Goal: Task Accomplishment & Management: Manage account settings

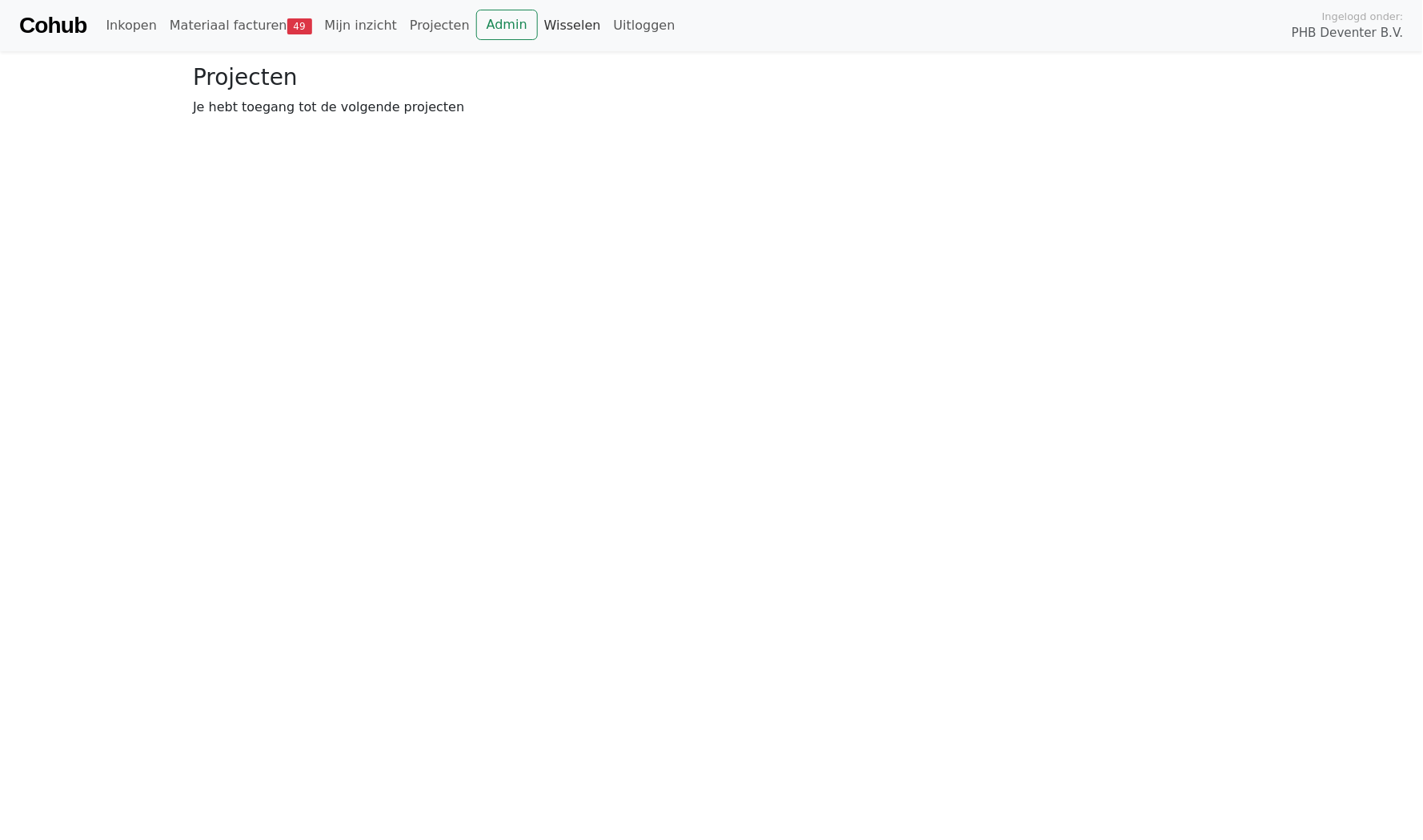
click at [538, 30] on link "Wisselen" at bounding box center [573, 26] width 70 height 32
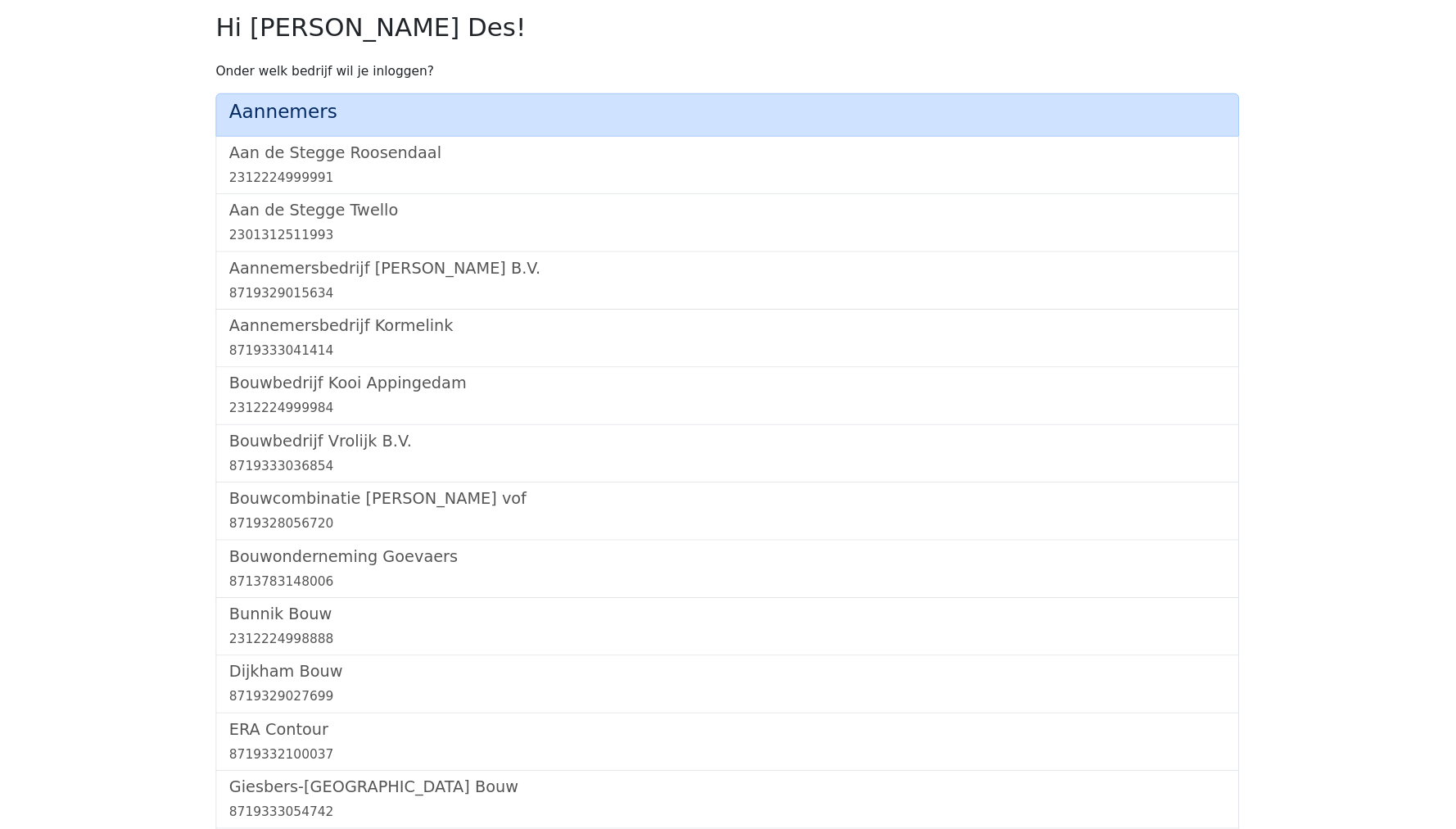
scroll to position [1148, 0]
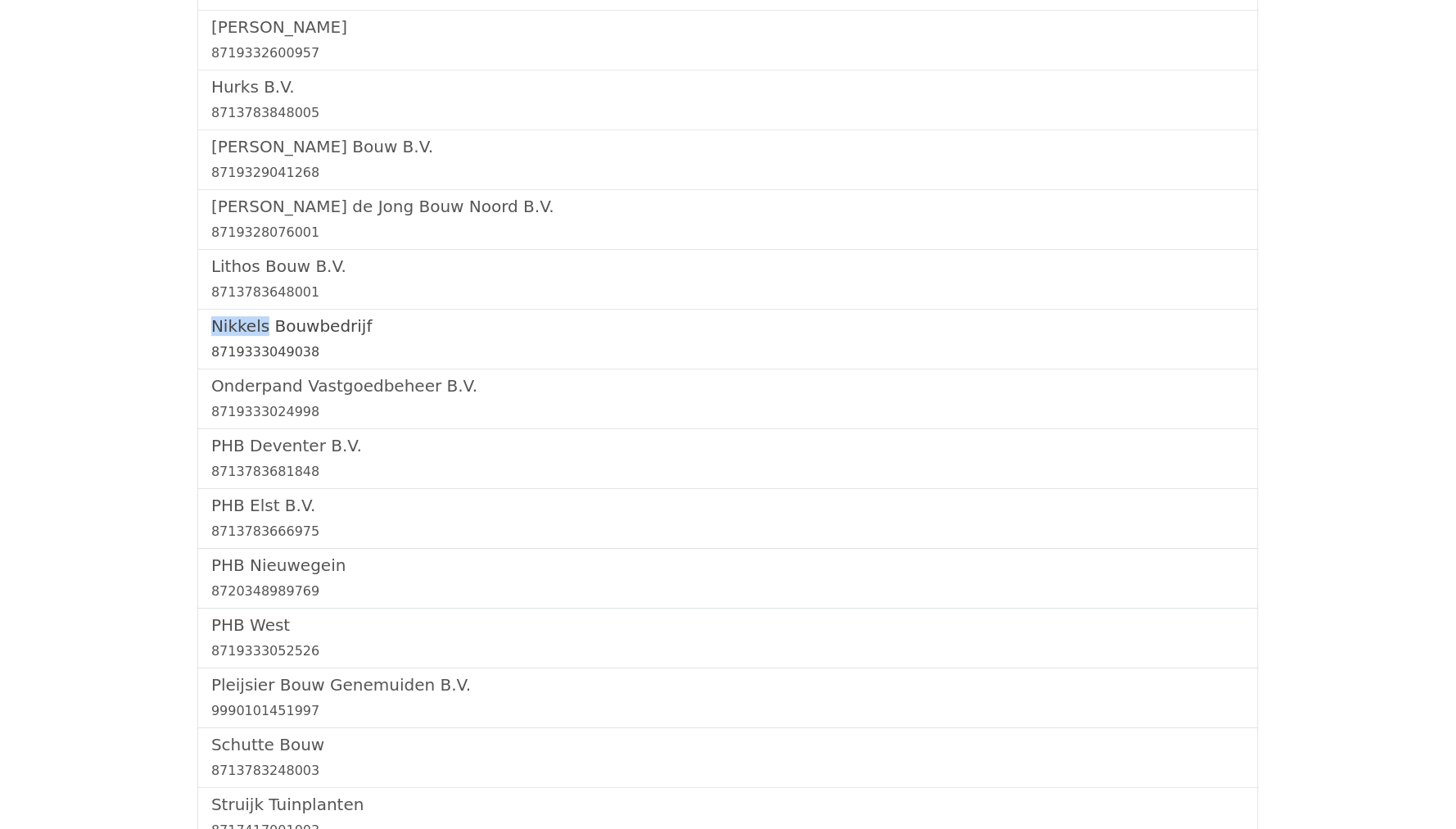
click at [260, 316] on h5 "Nikkels Bouwbedrijf" at bounding box center [728, 326] width 1034 height 19
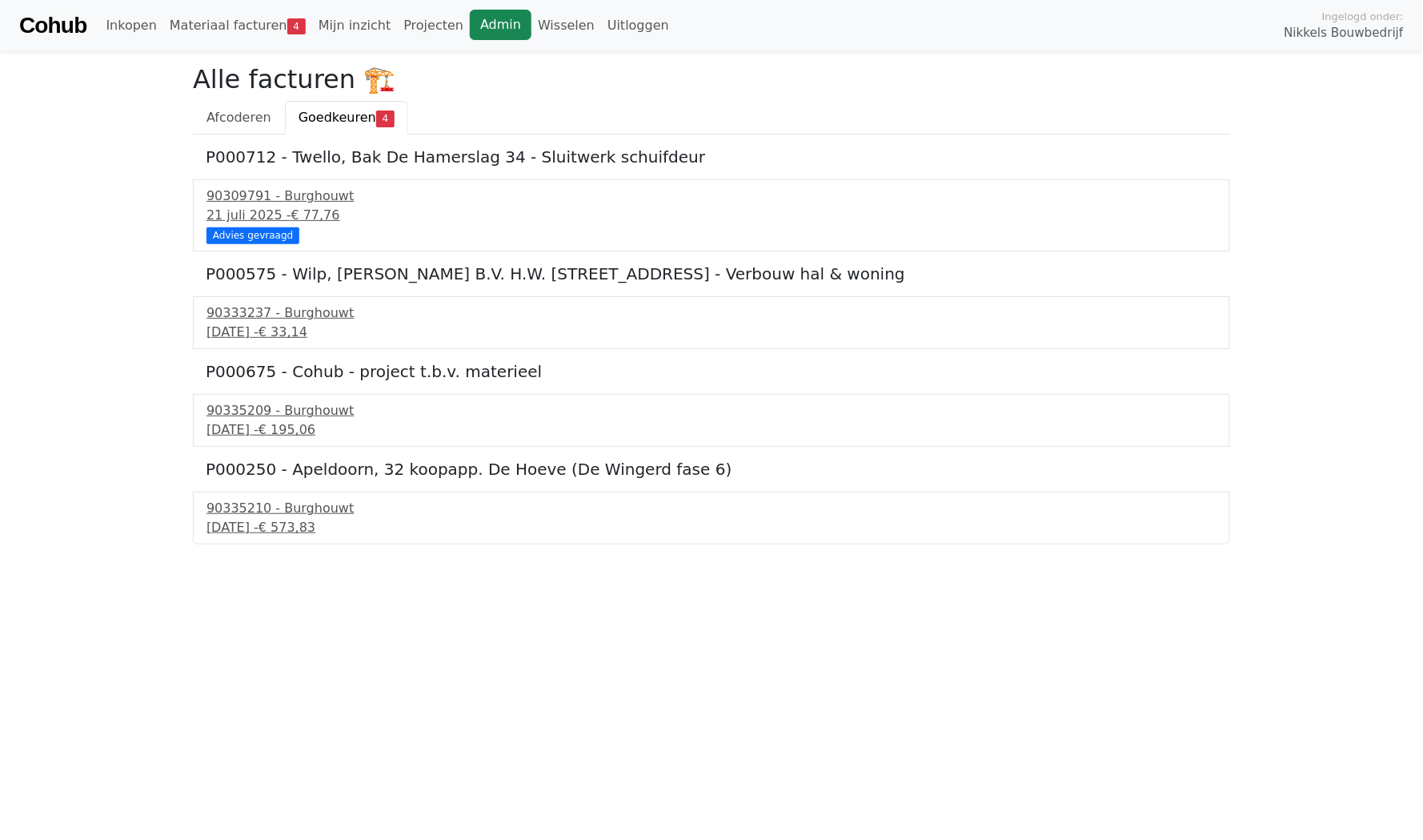
click at [473, 23] on link "Admin" at bounding box center [500, 25] width 61 height 30
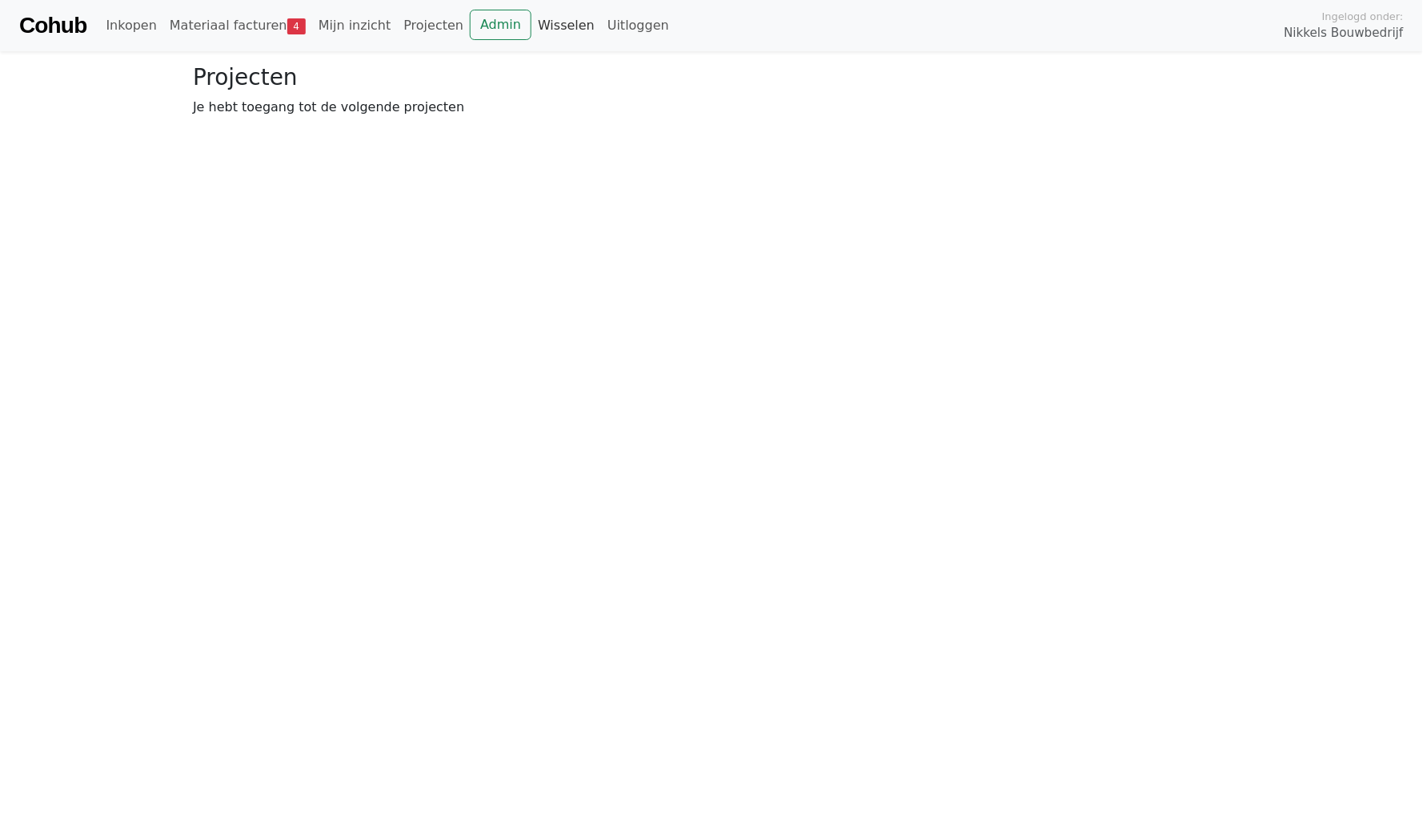
click at [532, 17] on link "Wisselen" at bounding box center [566, 26] width 70 height 32
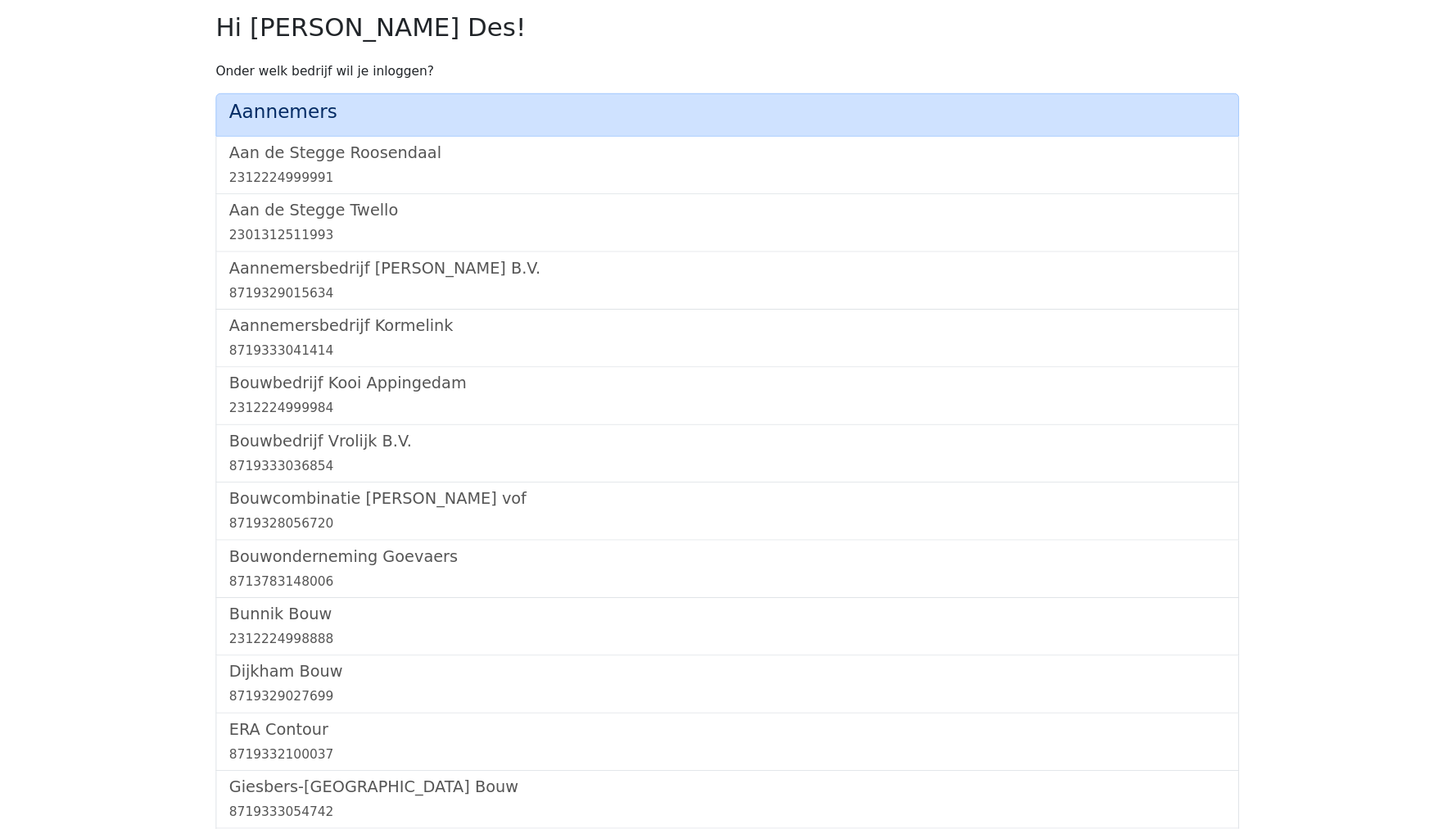
scroll to position [1029, 0]
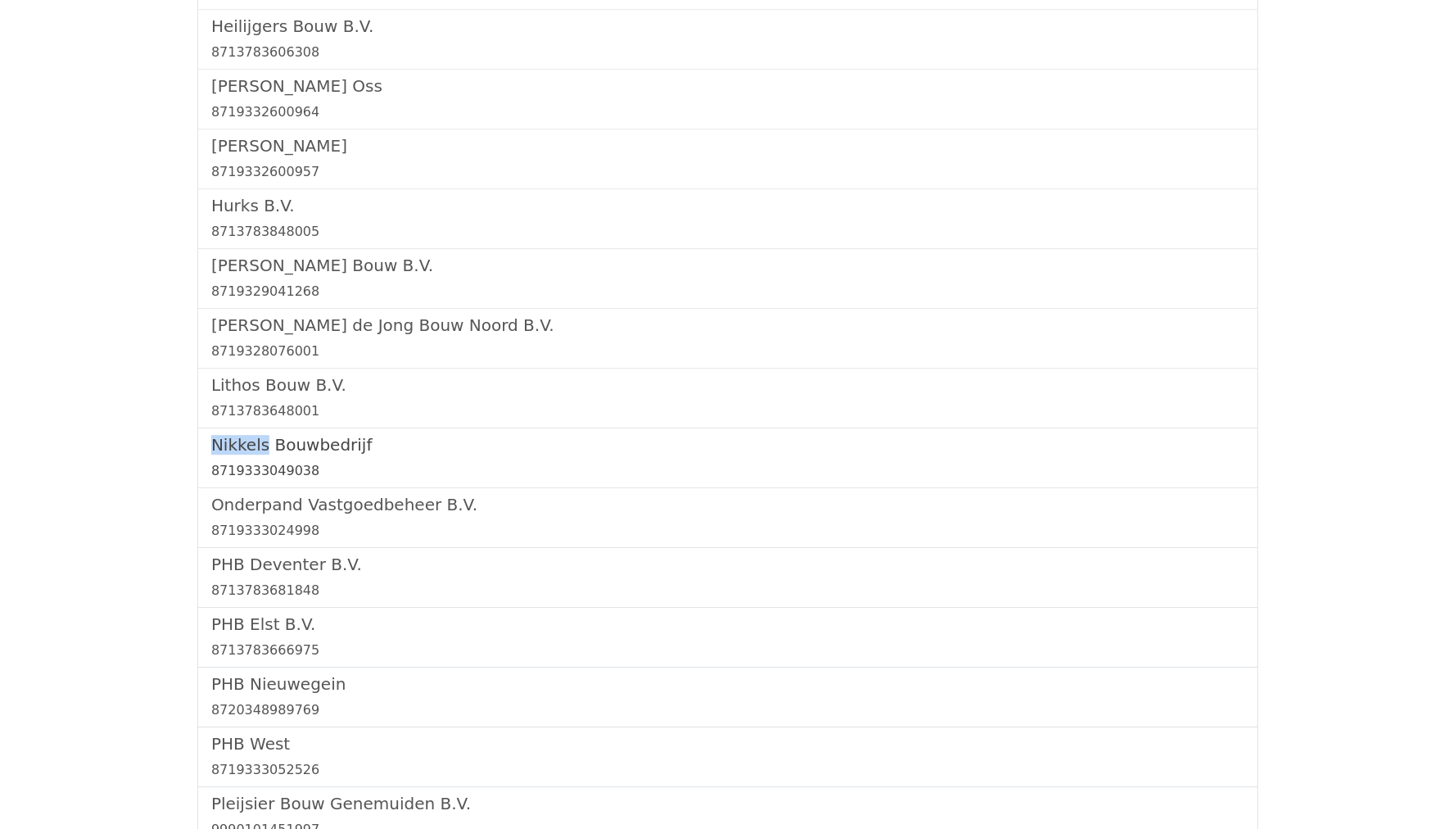
click at [230, 440] on link "Nikkels Bouwbedrijf 8719333049038" at bounding box center [728, 458] width 1034 height 45
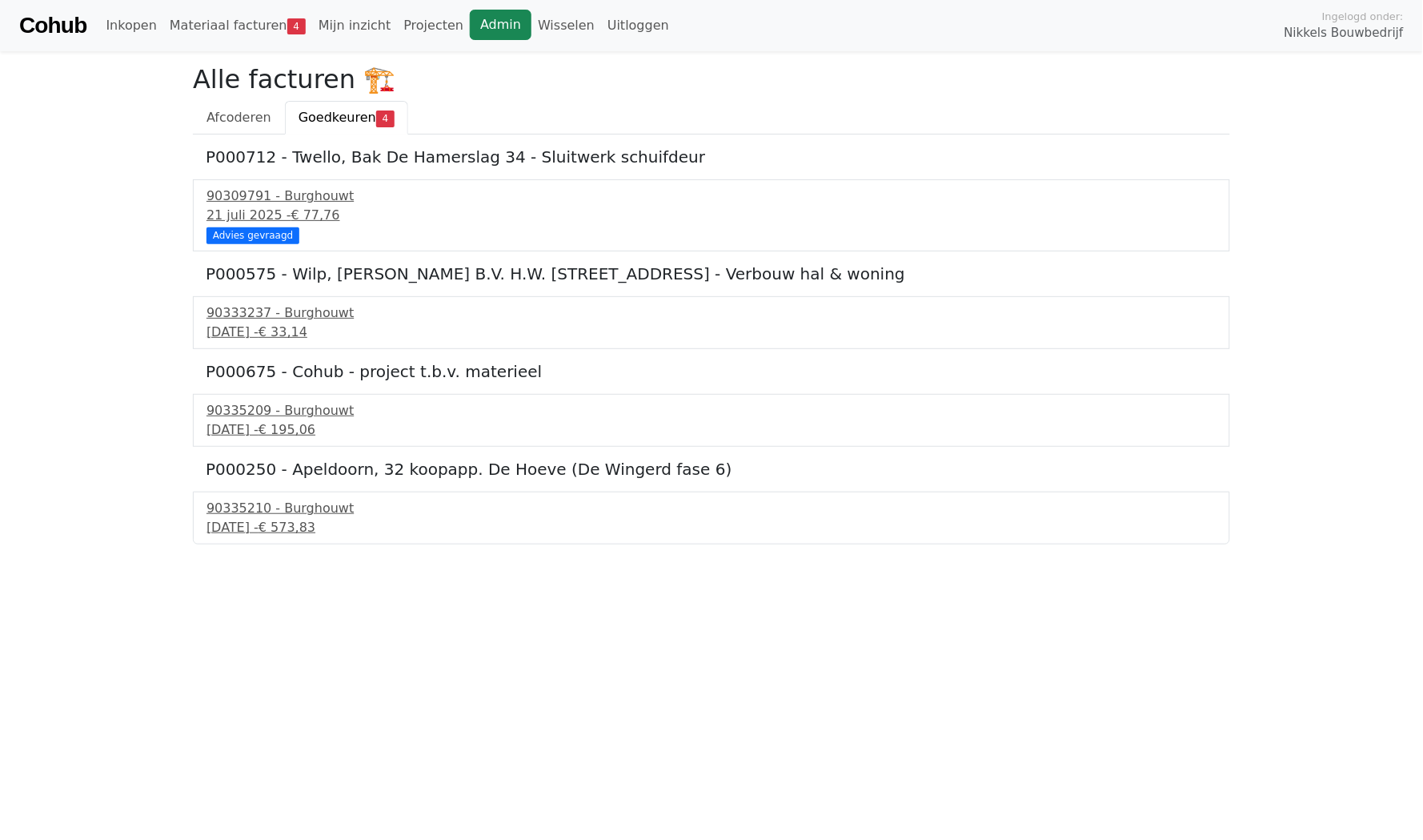
click at [470, 38] on link "Admin" at bounding box center [500, 25] width 61 height 30
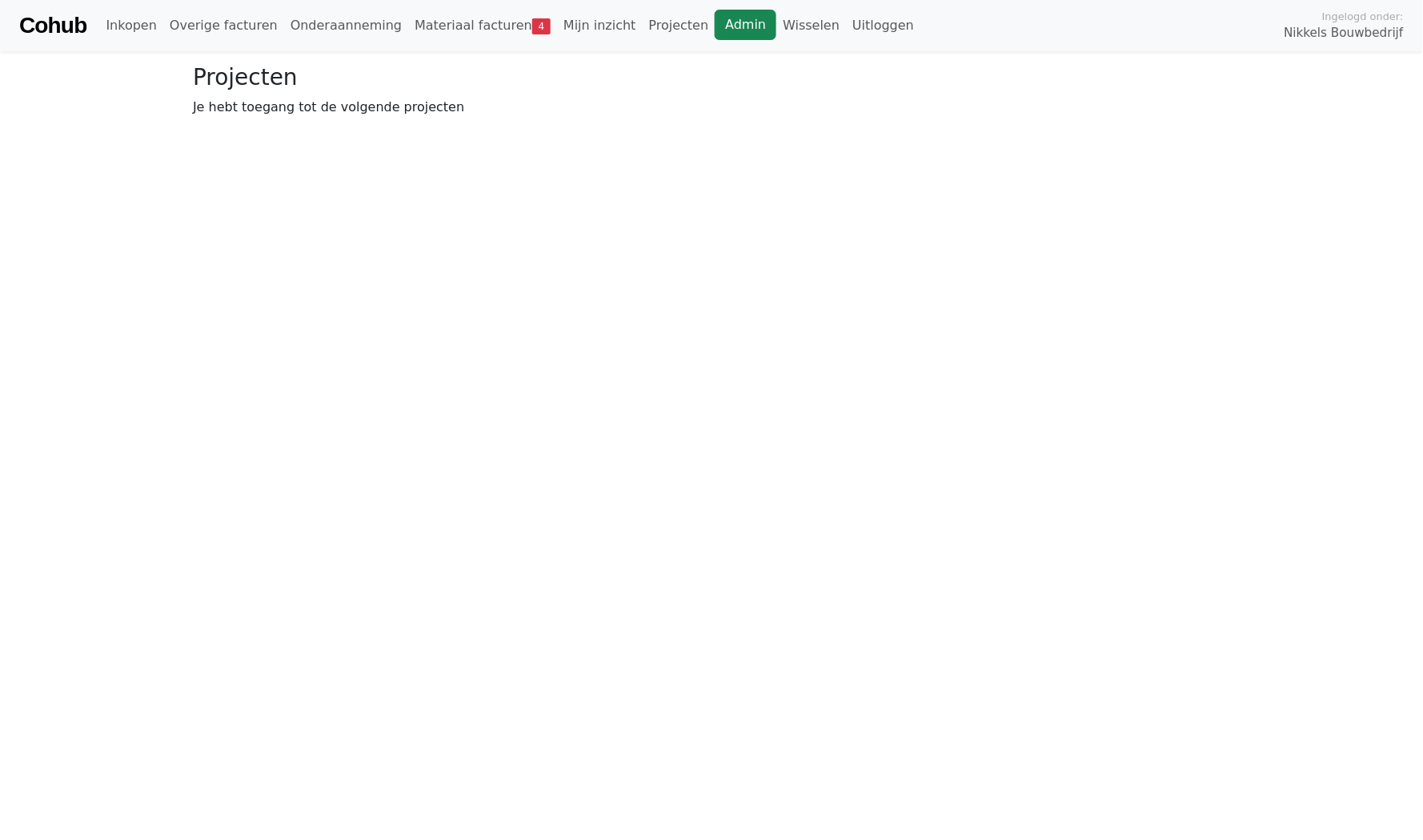
click at [714, 29] on link "Admin" at bounding box center [745, 25] width 61 height 30
click at [479, 28] on link "Materiaal facturen 4" at bounding box center [483, 26] width 149 height 32
click at [345, 116] on span "Goedkeuren" at bounding box center [337, 117] width 77 height 15
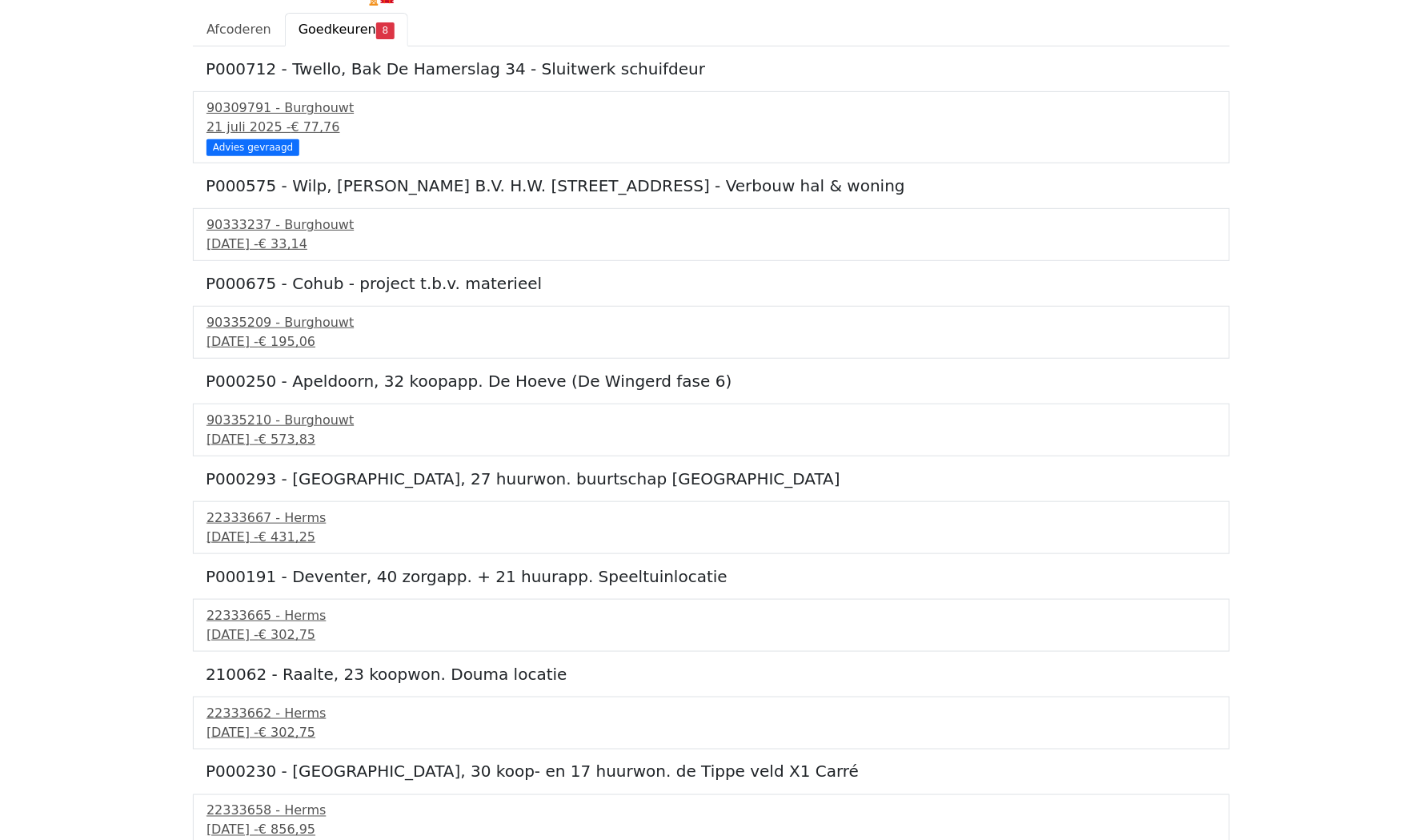
scroll to position [87, 0]
click at [231, 821] on div "16 september 2025 - € 856,95" at bounding box center [712, 831] width 1010 height 19
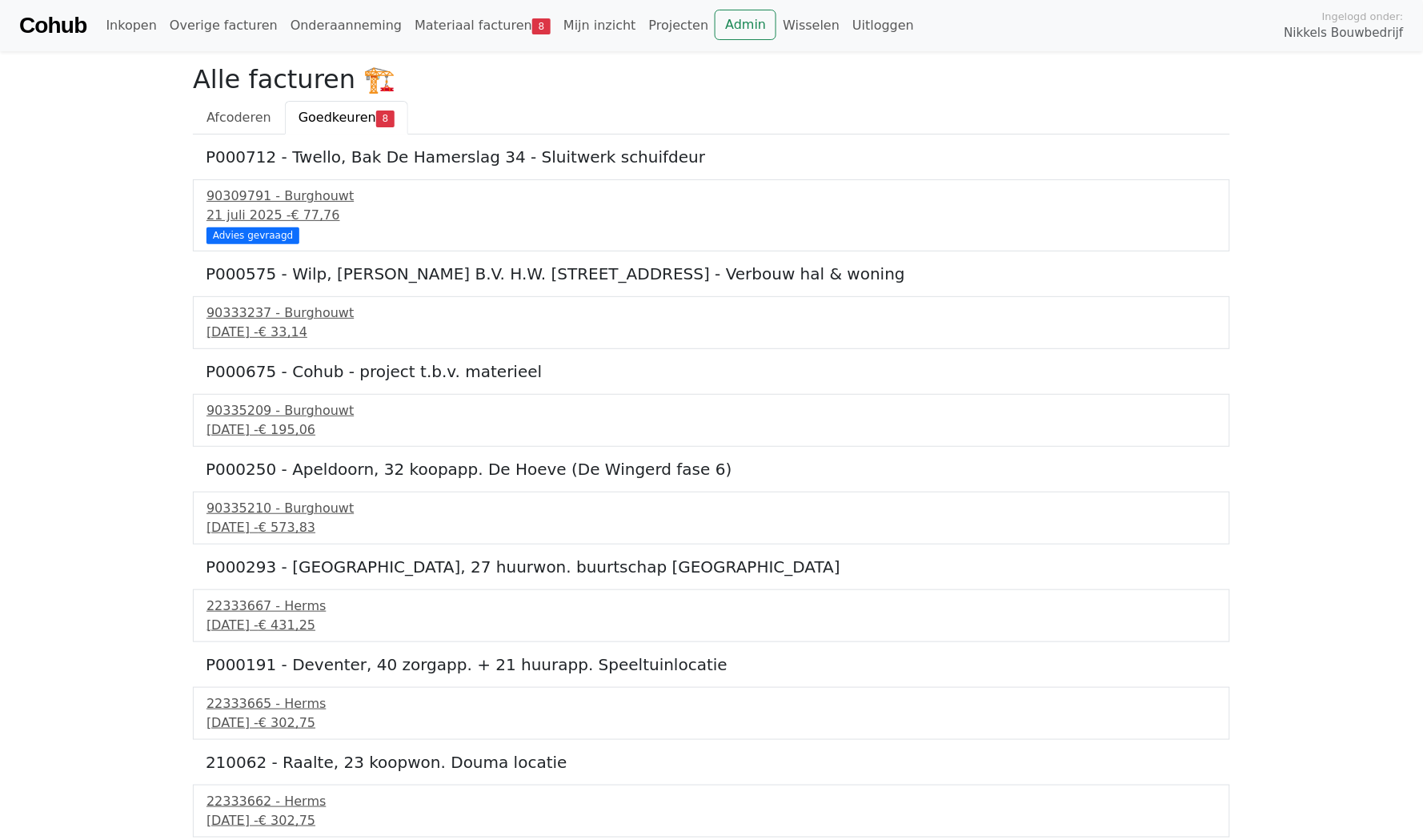
scroll to position [0, 0]
click at [714, 38] on link "Admin" at bounding box center [745, 25] width 61 height 30
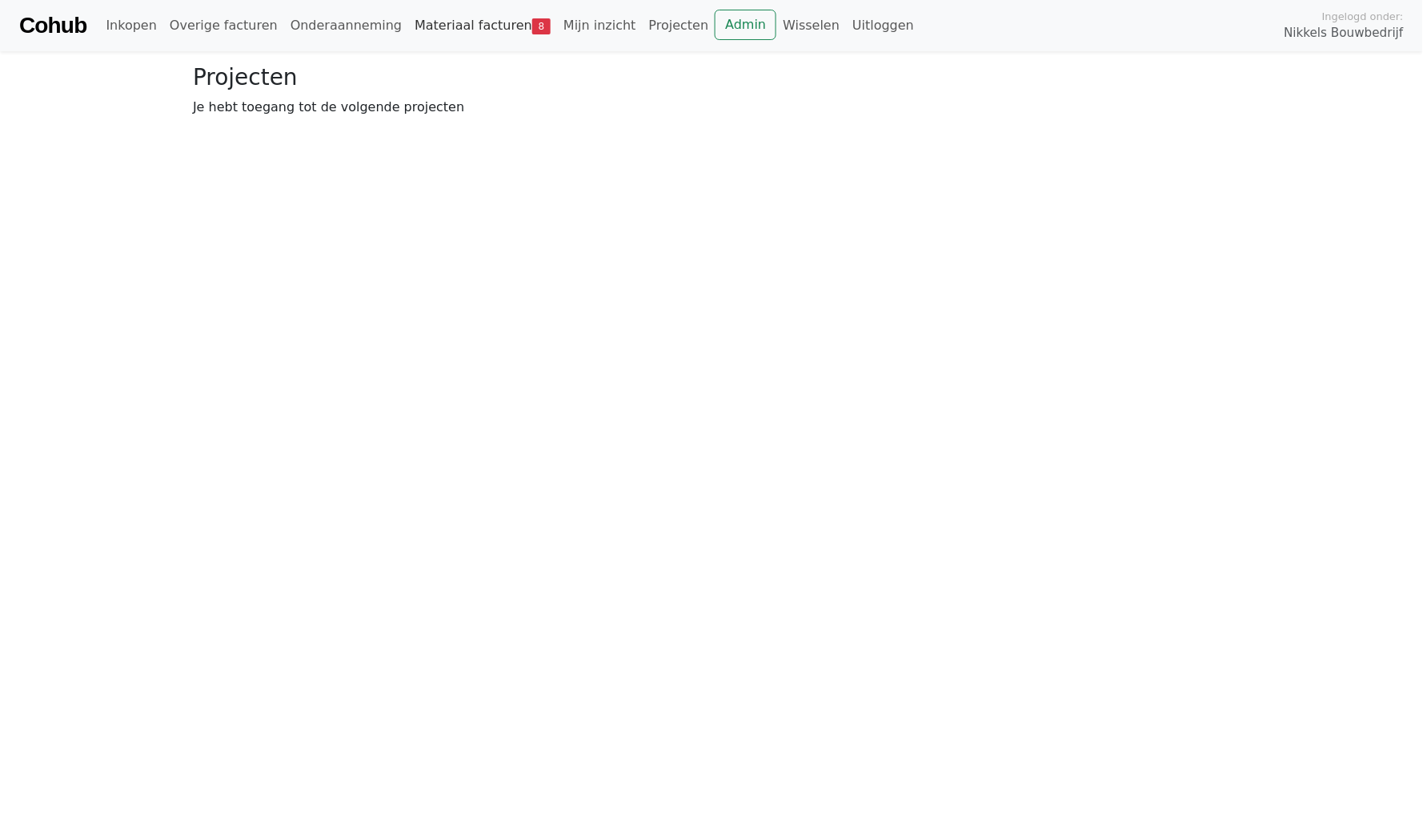
click at [440, 24] on link "Materiaal facturen 8" at bounding box center [483, 26] width 149 height 32
click at [351, 94] on div "Alle facturen 🏗️ Afcoderen Goedkeuren 8" at bounding box center [712, 99] width 1056 height 71
click at [351, 106] on link "Goedkeuren 8" at bounding box center [347, 118] width 123 height 34
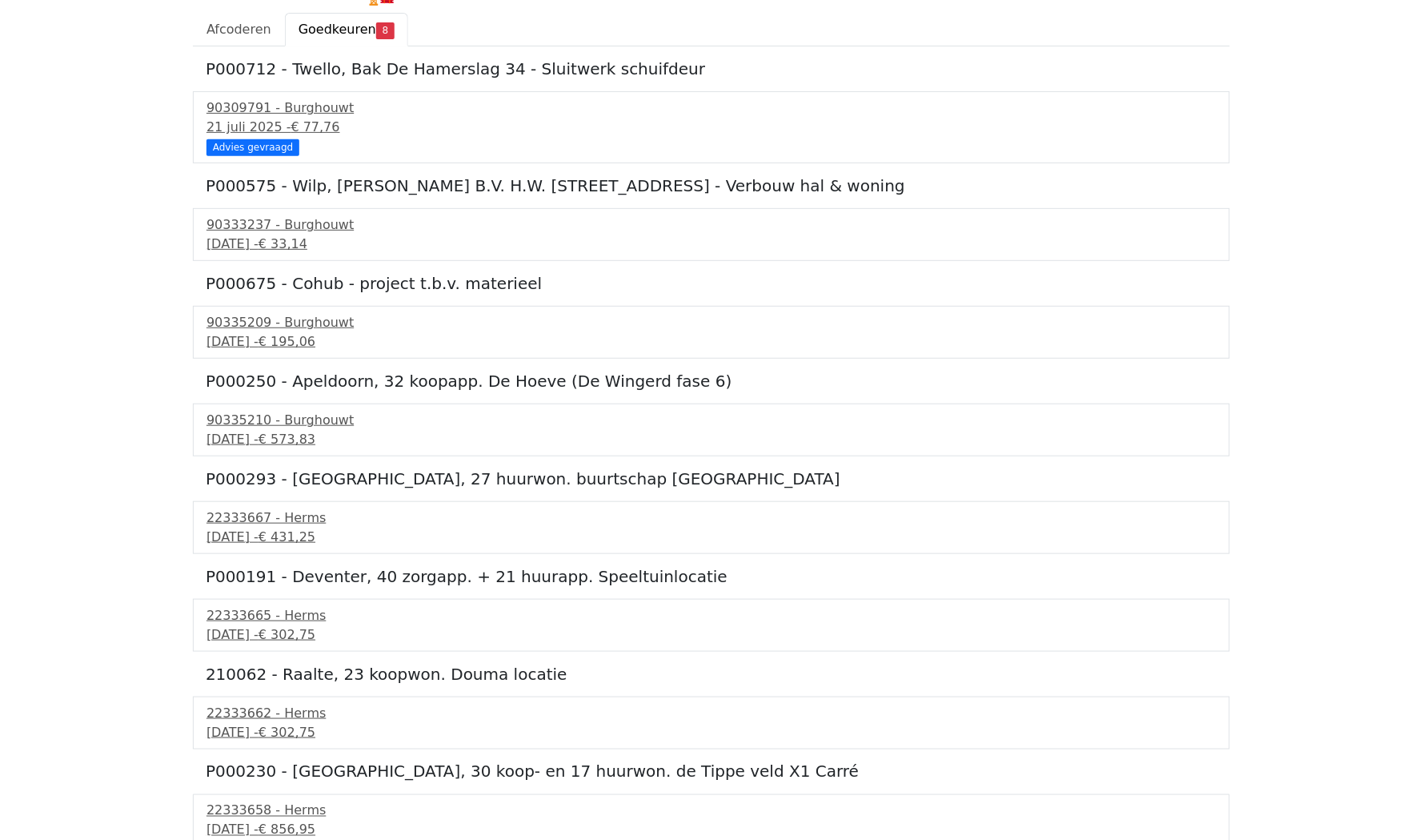
scroll to position [87, 0]
click at [273, 534] on div "[DATE] - € 431,25" at bounding box center [712, 538] width 1010 height 19
click at [239, 626] on div "16 september 2025 - € 302,75" at bounding box center [712, 635] width 1010 height 19
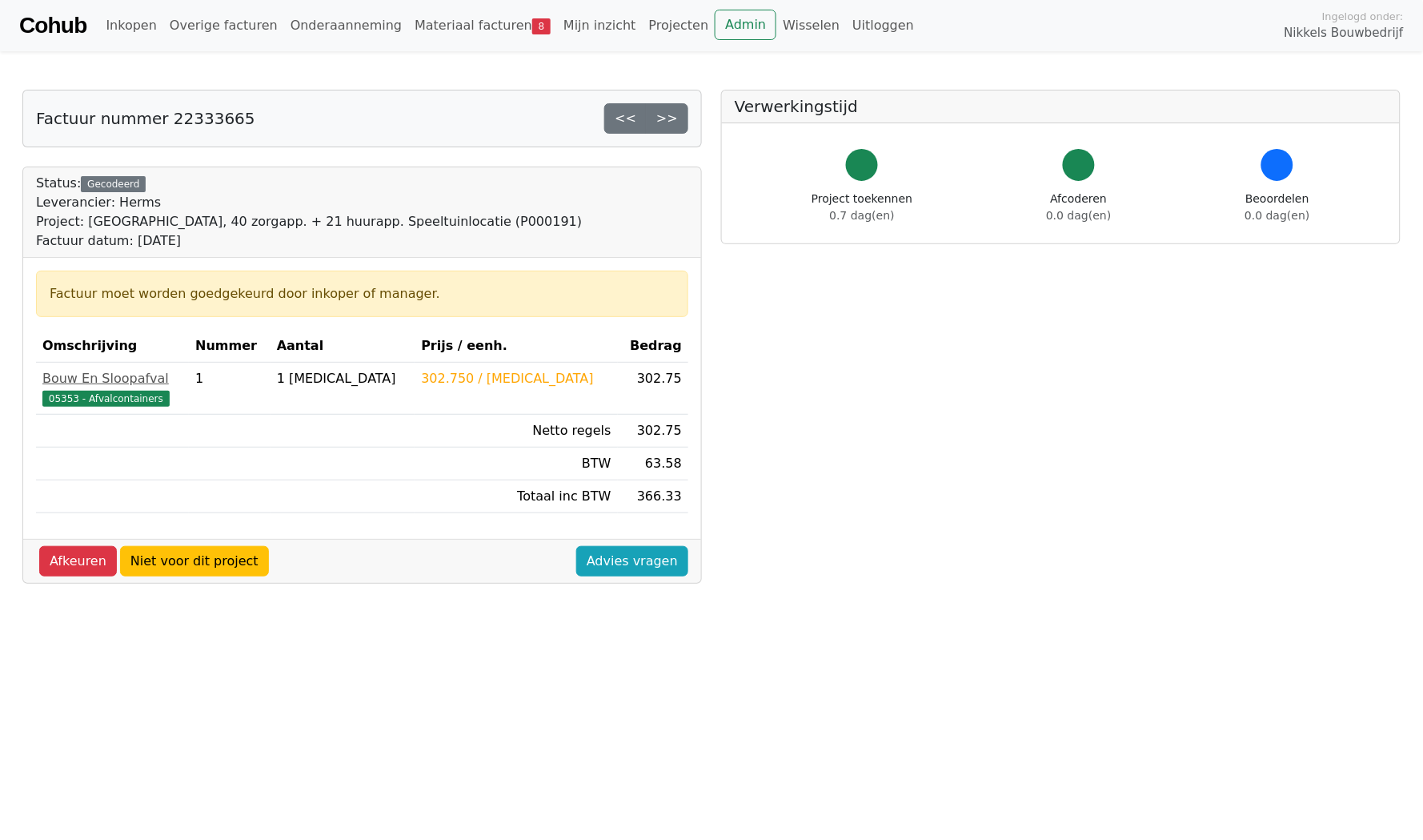
click at [60, 28] on link "Cohub" at bounding box center [52, 26] width 67 height 39
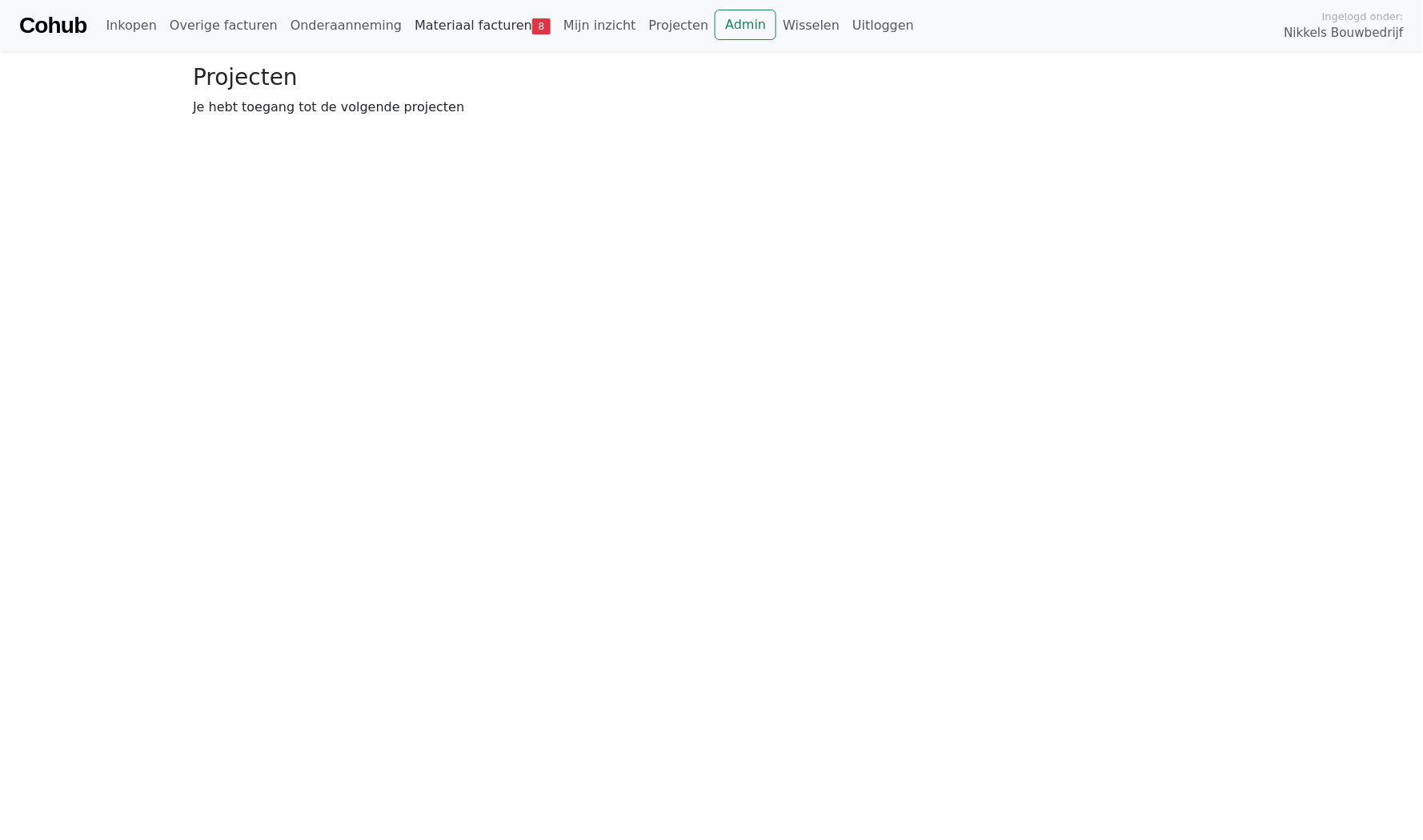
click at [439, 26] on link "Materiaal facturen 8" at bounding box center [483, 26] width 149 height 32
click at [344, 92] on h2 "Alle facturen 🏗️" at bounding box center [712, 79] width 1037 height 30
click at [344, 116] on span "Goedkeuren" at bounding box center [337, 117] width 77 height 15
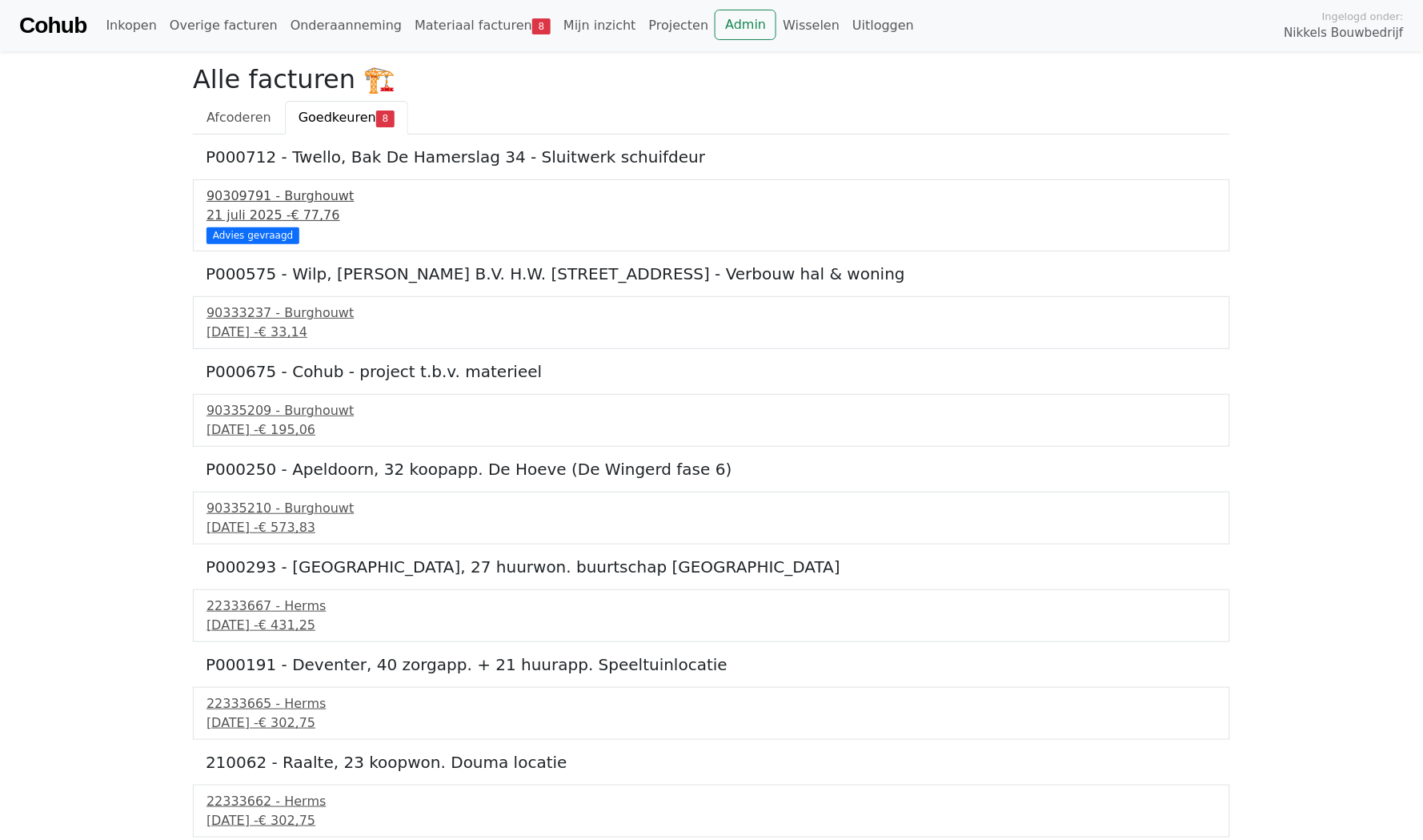
click at [254, 207] on div "21 juli 2025 - € 77,76" at bounding box center [712, 215] width 1010 height 19
click at [144, 294] on body "Cohub Inkopen Overige facturen Onderaanneming Materiaal facturen 8 Mijn inzicht…" at bounding box center [712, 467] width 1423 height 934
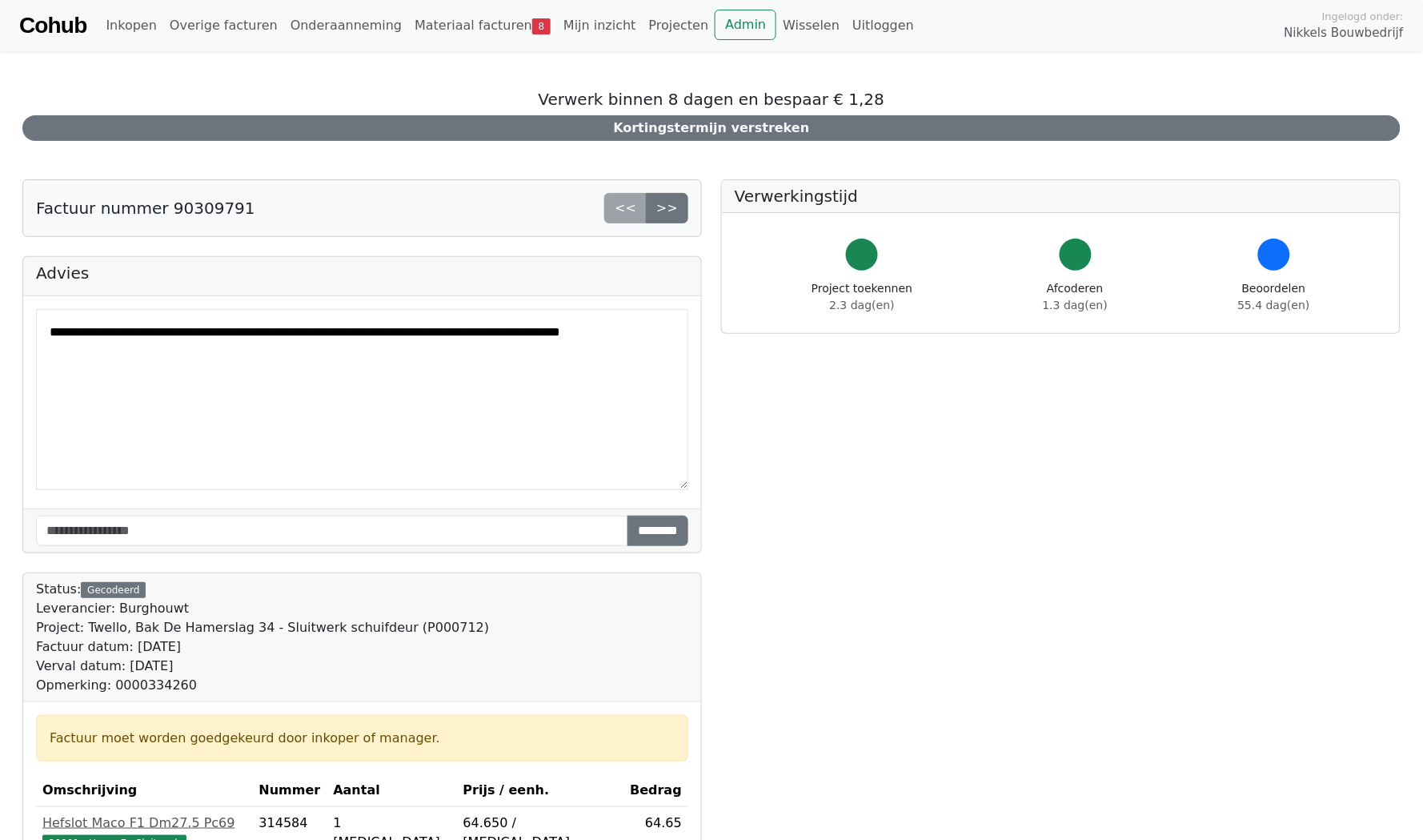
scroll to position [-1, 0]
